Goal: Information Seeking & Learning: Learn about a topic

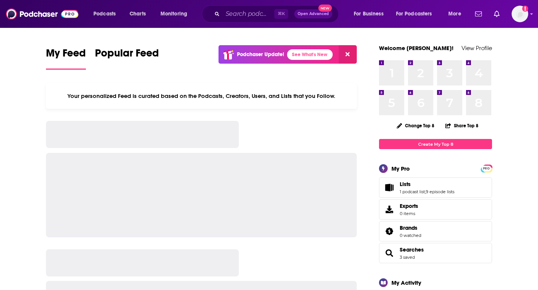
click at [217, 16] on icon "Search podcasts, credits, & more..." at bounding box center [217, 14] width 4 height 4
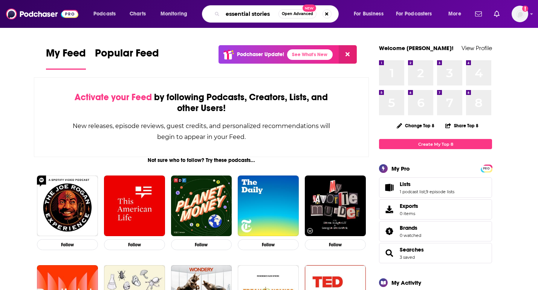
type input "essential stories"
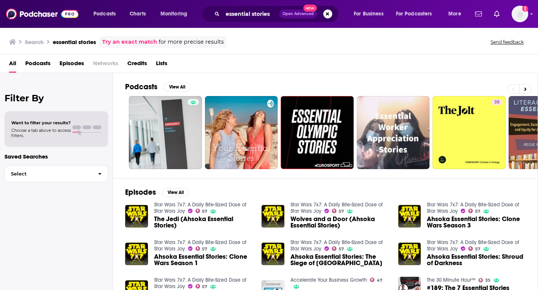
scroll to position [3, 0]
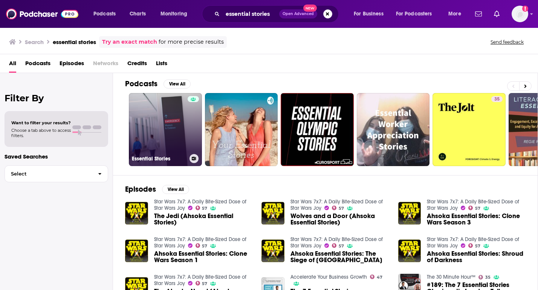
click at [181, 127] on link "Essential Stories" at bounding box center [165, 129] width 73 height 73
